Goal: Task Accomplishment & Management: Manage account settings

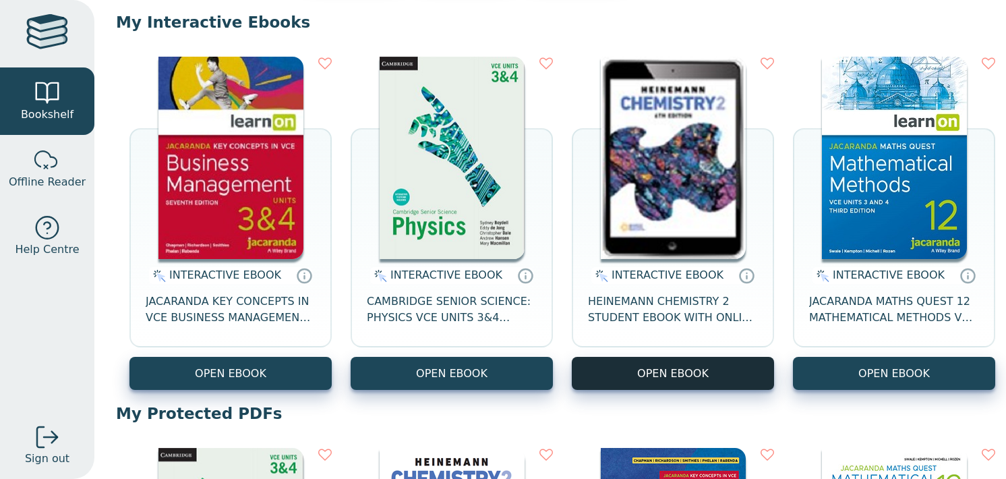
scroll to position [129, 0]
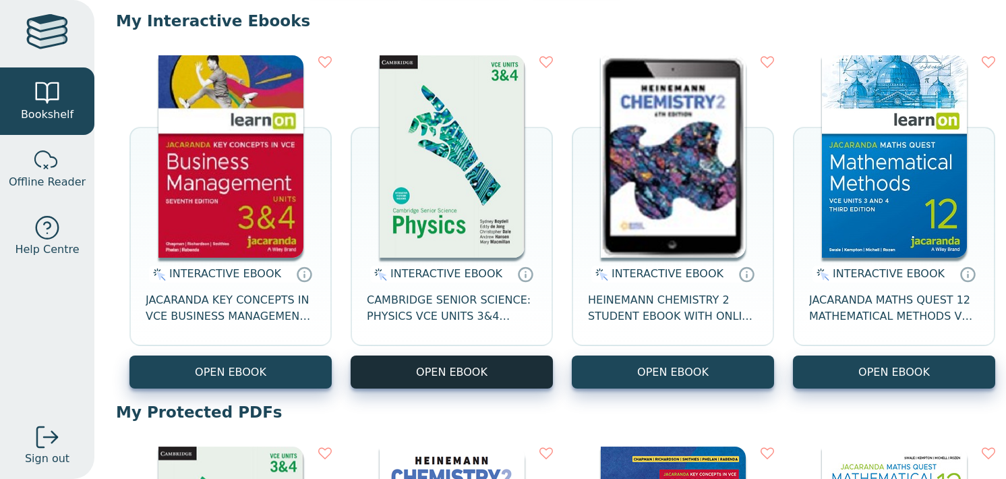
click at [521, 365] on button "OPEN EBOOK" at bounding box center [452, 371] width 202 height 33
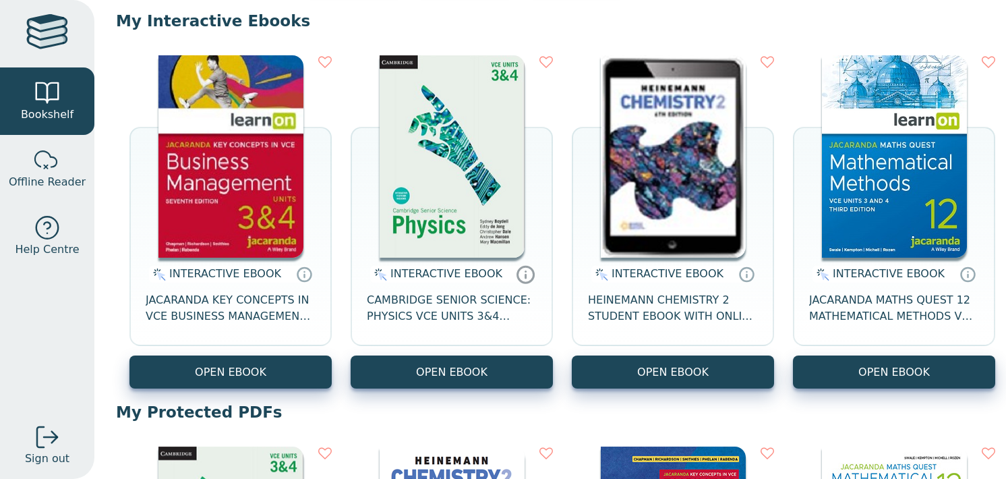
click at [518, 274] on icon at bounding box center [526, 274] width 20 height 20
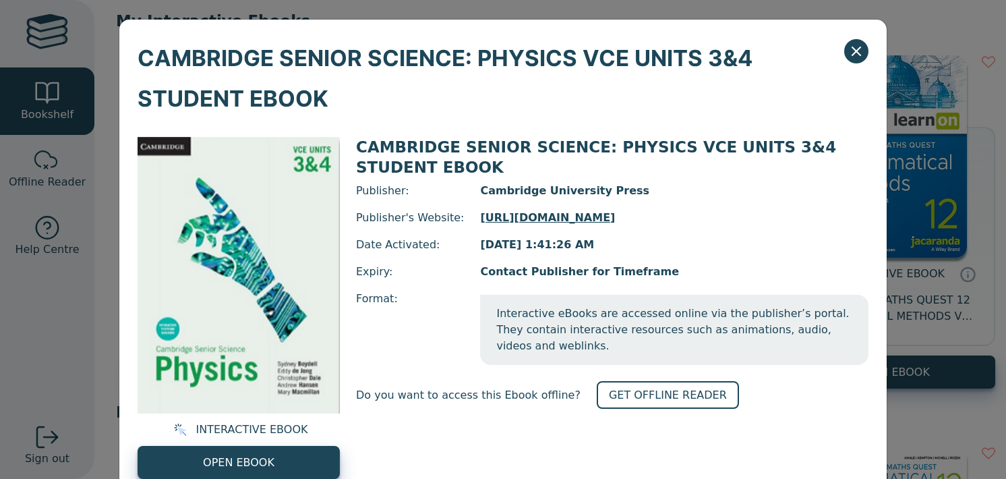
click at [69, 163] on div "CAMBRIDGE SENIOR SCIENCE: PHYSICS VCE UNITS 3&4 STUDENT EBOOK INTERACTIVE EBOOK…" at bounding box center [503, 239] width 1006 height 479
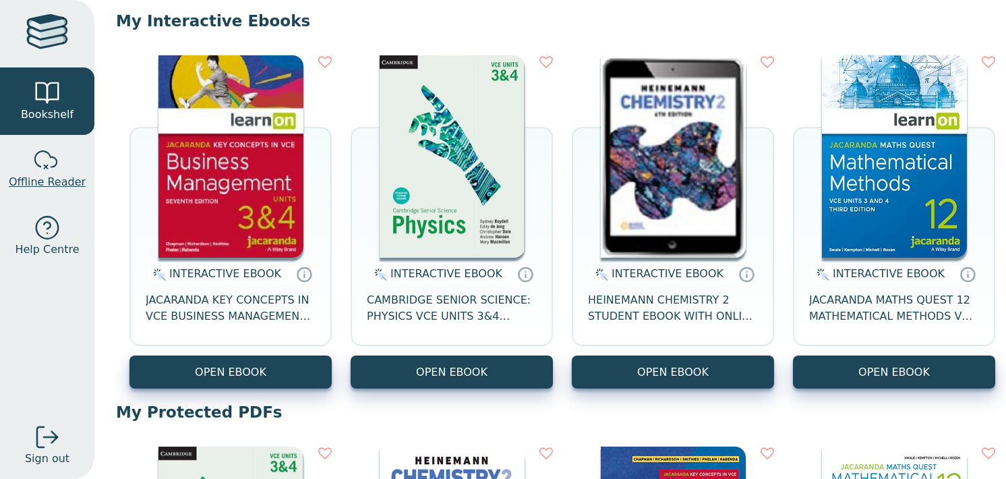
click at [49, 167] on div at bounding box center [47, 160] width 27 height 27
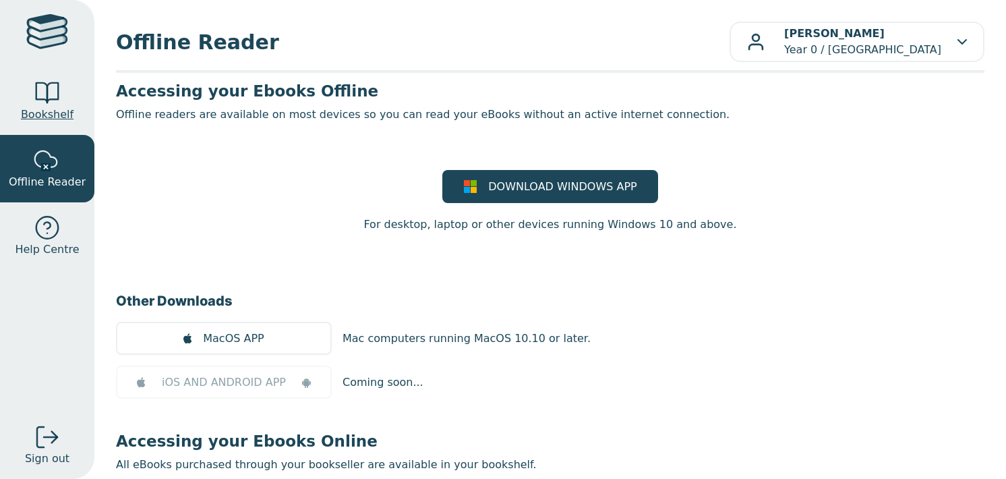
click at [59, 98] on div at bounding box center [47, 93] width 27 height 27
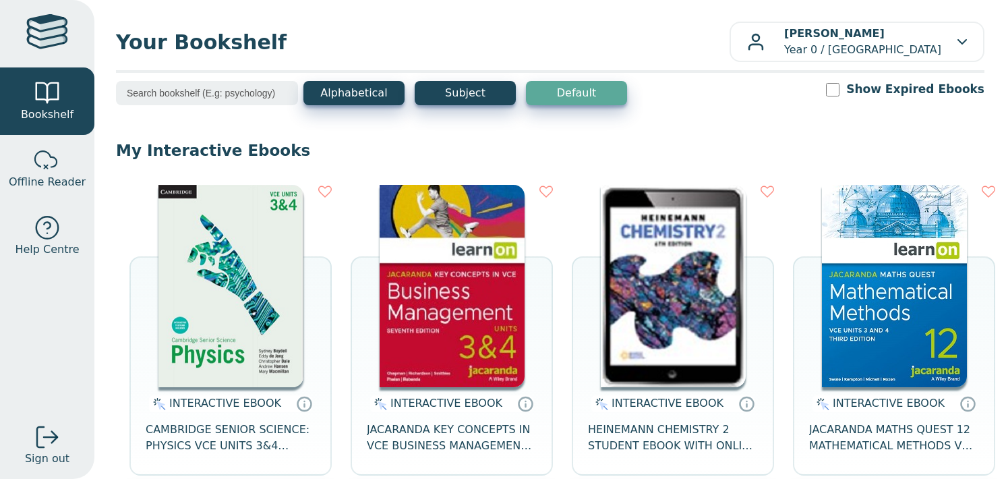
click at [871, 63] on div "Your Bookshelf Jared Marsden Year 0 / Rowville Secondary College My Support Tic…" at bounding box center [550, 239] width 912 height 479
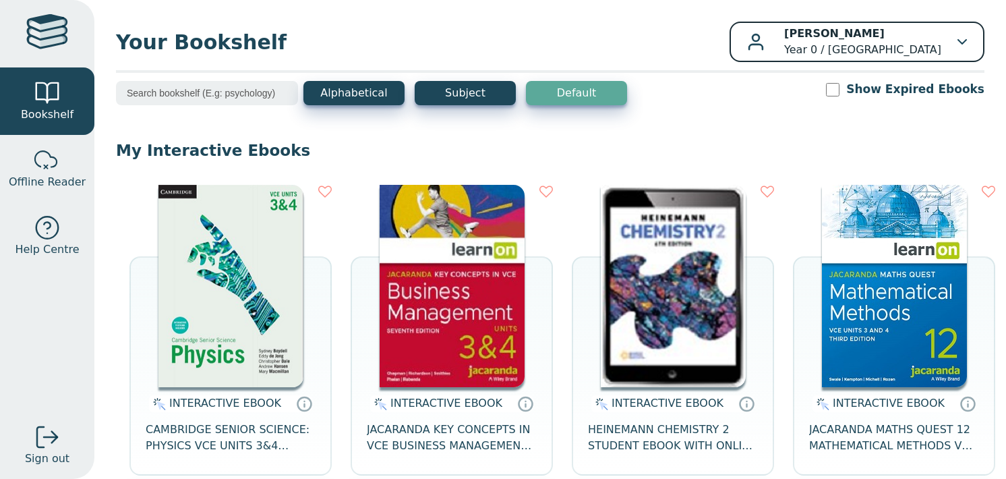
click at [886, 49] on p "Jared Marsden Year 0 / Rowville Secondary College" at bounding box center [862, 42] width 157 height 32
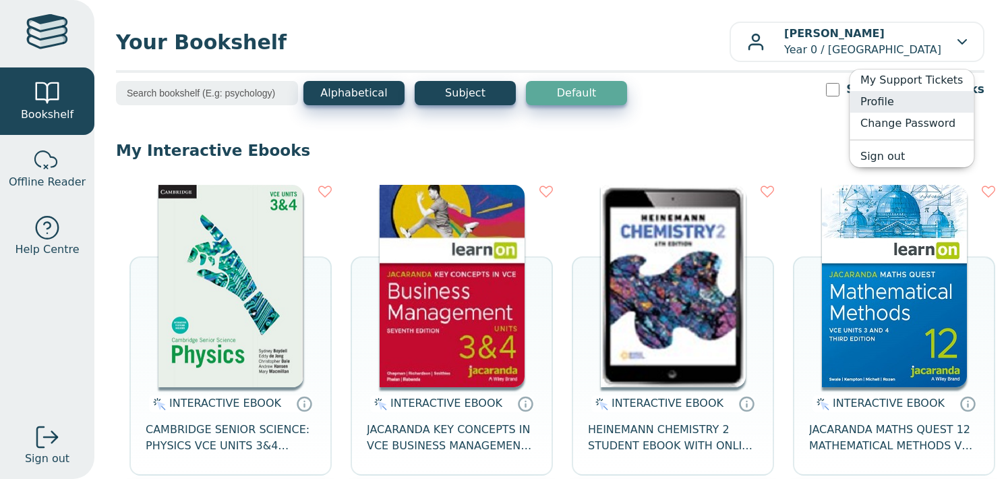
click at [906, 103] on link "Profile" at bounding box center [912, 102] width 124 height 22
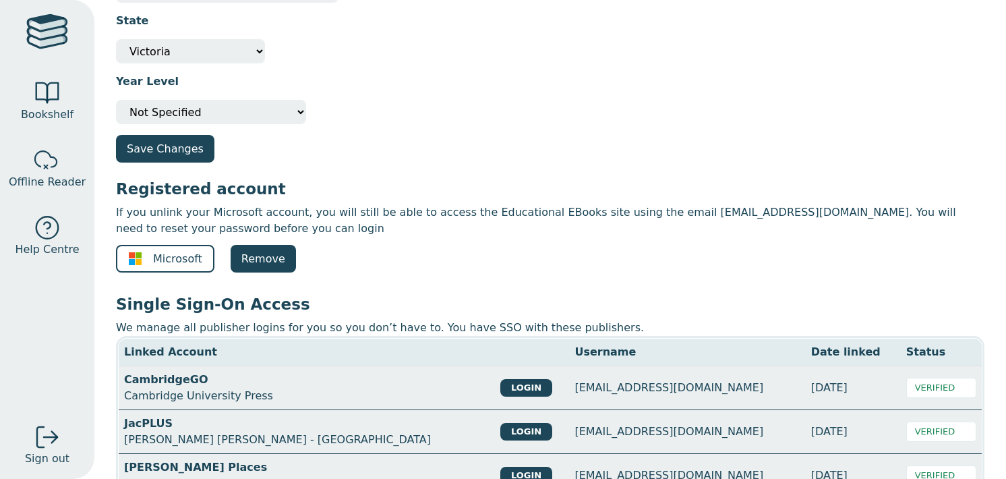
scroll to position [166, 0]
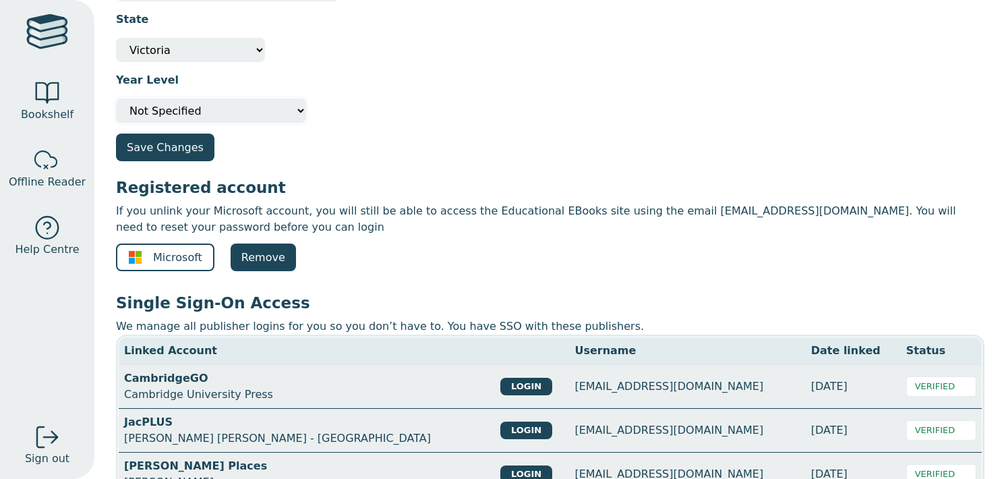
click at [220, 107] on select "Please select your year level Not Specified 7 8 9 10 11 12" at bounding box center [211, 110] width 190 height 24
select select "12"
click at [116, 98] on select "Please select your year level Not Specified 7 8 9 10 11 12" at bounding box center [211, 110] width 190 height 24
click at [179, 192] on h3 "Registered account" at bounding box center [550, 187] width 869 height 20
click at [185, 156] on button "Save Changes" at bounding box center [165, 148] width 98 height 28
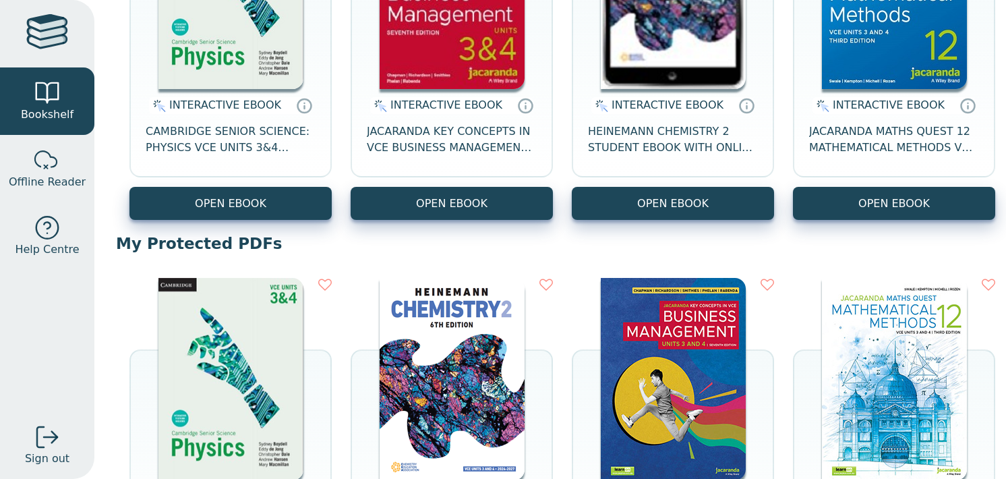
scroll to position [531, 0]
